Goal: Task Accomplishment & Management: Use online tool/utility

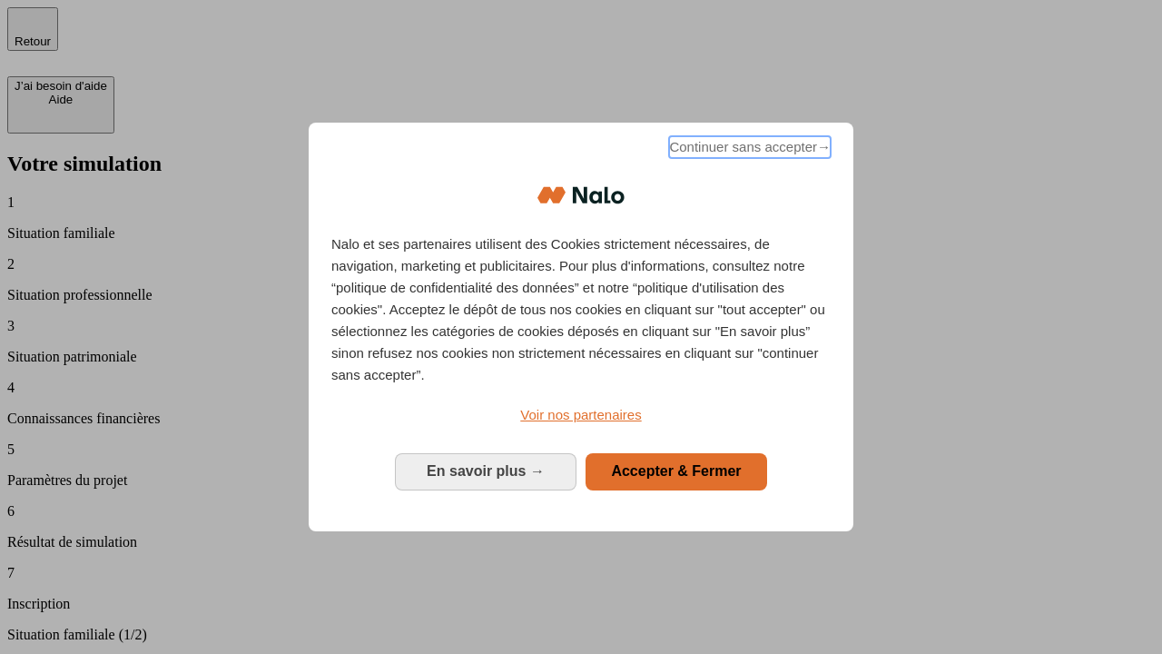
click at [748, 150] on span "Continuer sans accepter →" at bounding box center [750, 147] width 162 height 22
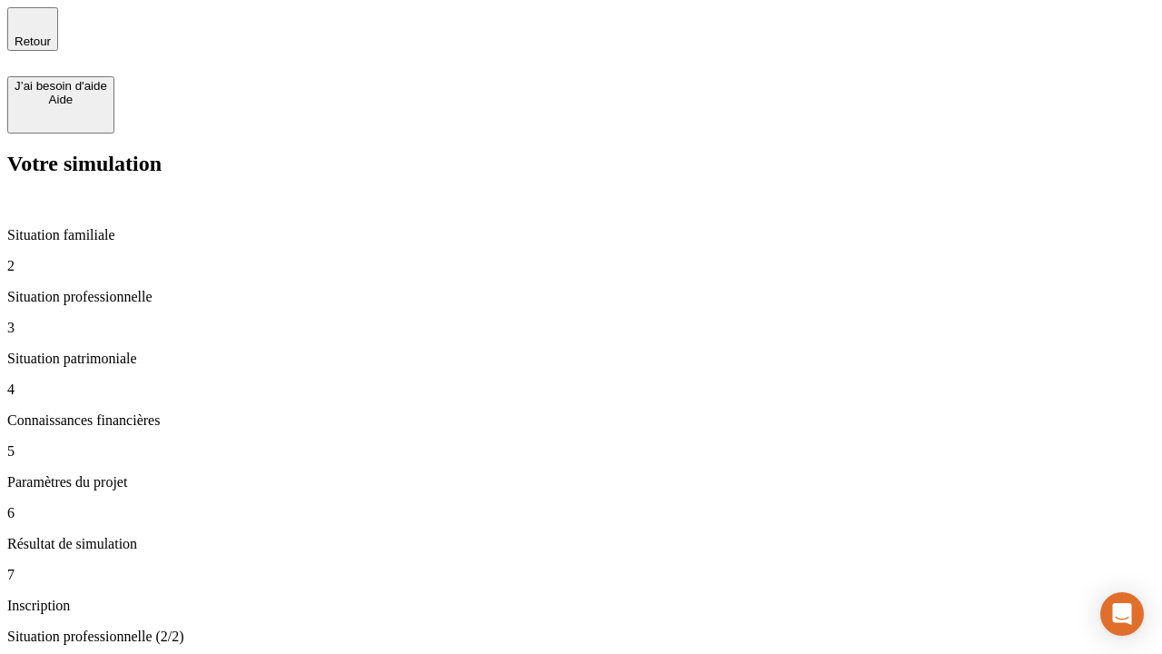
type input "30 000"
type input "1 000"
